Goal: Information Seeking & Learning: Learn about a topic

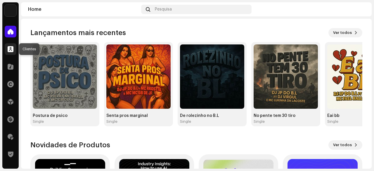
click at [11, 50] on span at bounding box center [11, 49] width 6 height 5
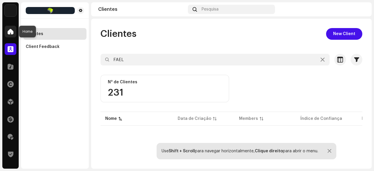
click at [8, 33] on span at bounding box center [11, 31] width 6 height 5
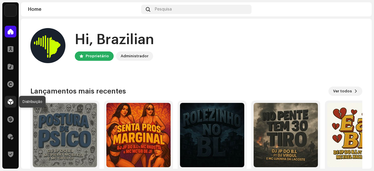
click at [11, 102] on span at bounding box center [11, 101] width 6 height 5
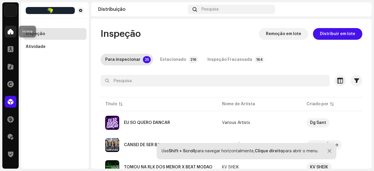
click at [9, 33] on span at bounding box center [11, 31] width 6 height 5
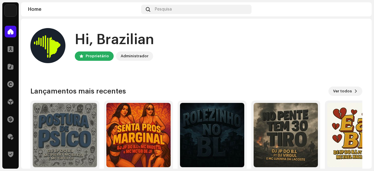
scroll to position [58, 0]
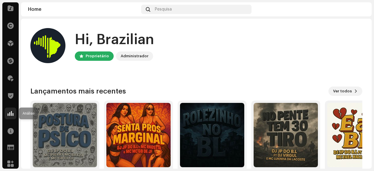
click at [10, 114] on span at bounding box center [11, 113] width 6 height 5
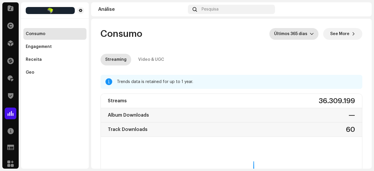
click at [298, 31] on span "Últimos 365 dias" at bounding box center [292, 34] width 36 height 12
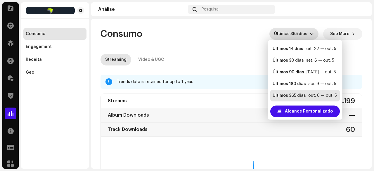
scroll to position [12, 0]
click at [301, 96] on div "Últimos 365 dias" at bounding box center [289, 95] width 33 height 6
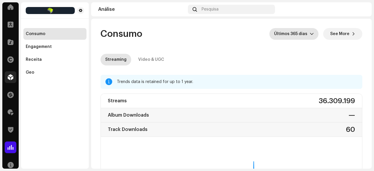
scroll to position [0, 0]
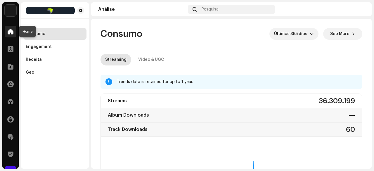
click at [10, 35] on div at bounding box center [11, 32] width 12 height 12
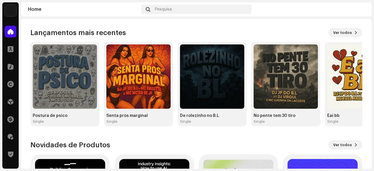
scroll to position [146, 0]
